Goal: Task Accomplishment & Management: Manage account settings

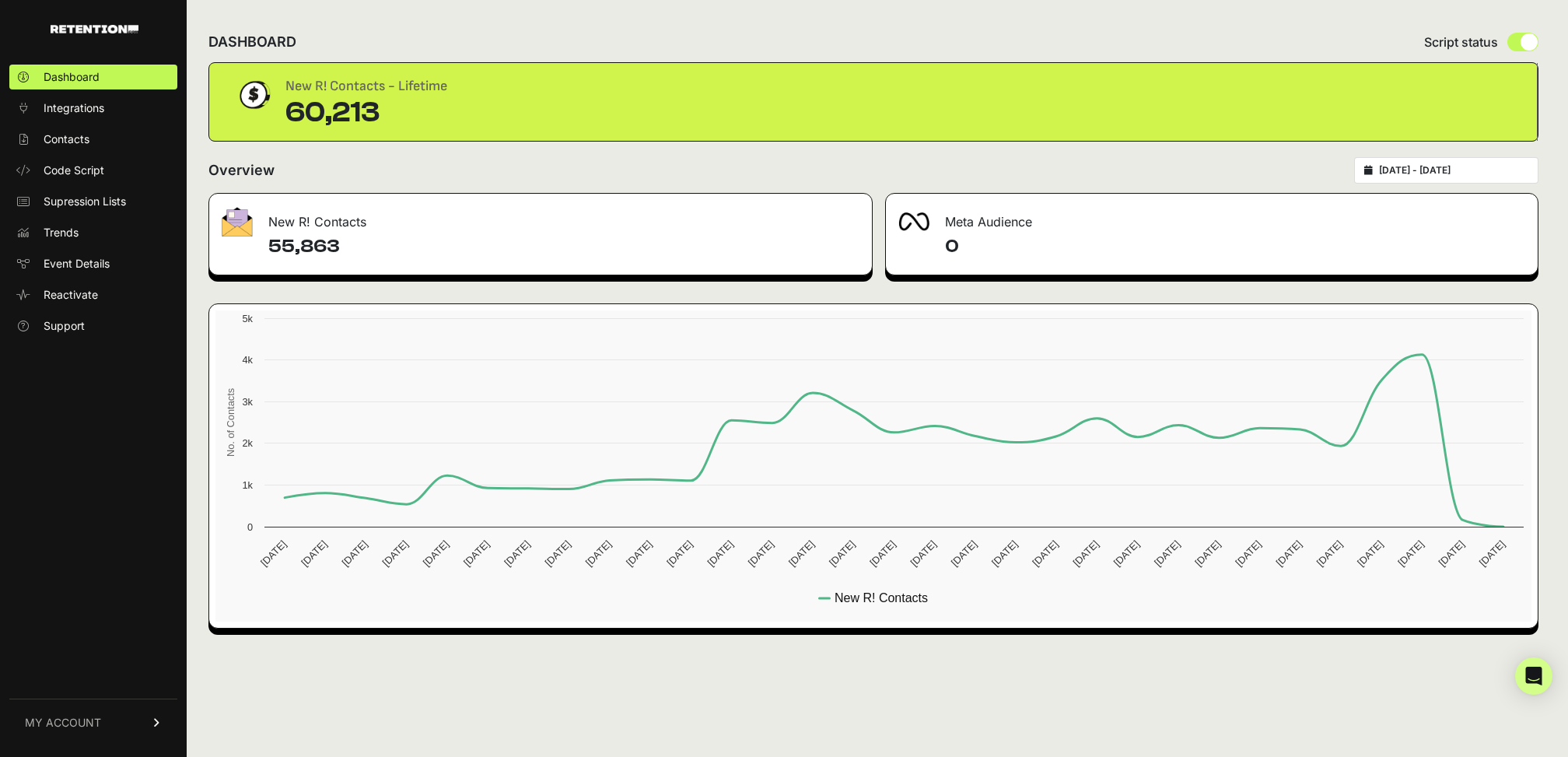
click at [133, 726] on link "MY ACCOUNT" at bounding box center [94, 722] width 168 height 48
click at [87, 738] on span "Sign Out" at bounding box center [65, 733] width 44 height 15
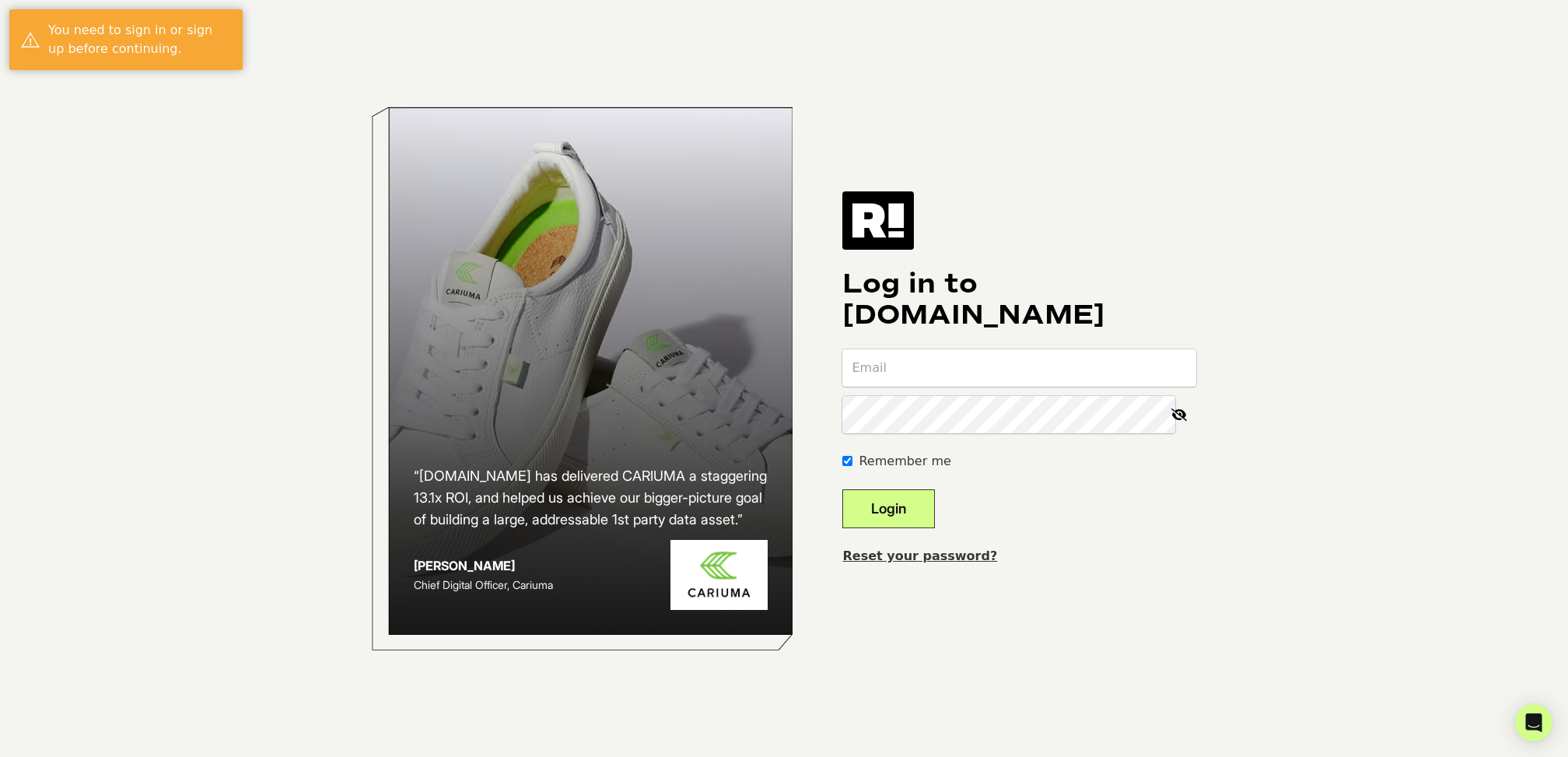
click at [0, 756] on com-1password-button at bounding box center [0, 757] width 0 height 0
type input "[EMAIL_ADDRESS][DOMAIN_NAME]"
